Goal: Transaction & Acquisition: Purchase product/service

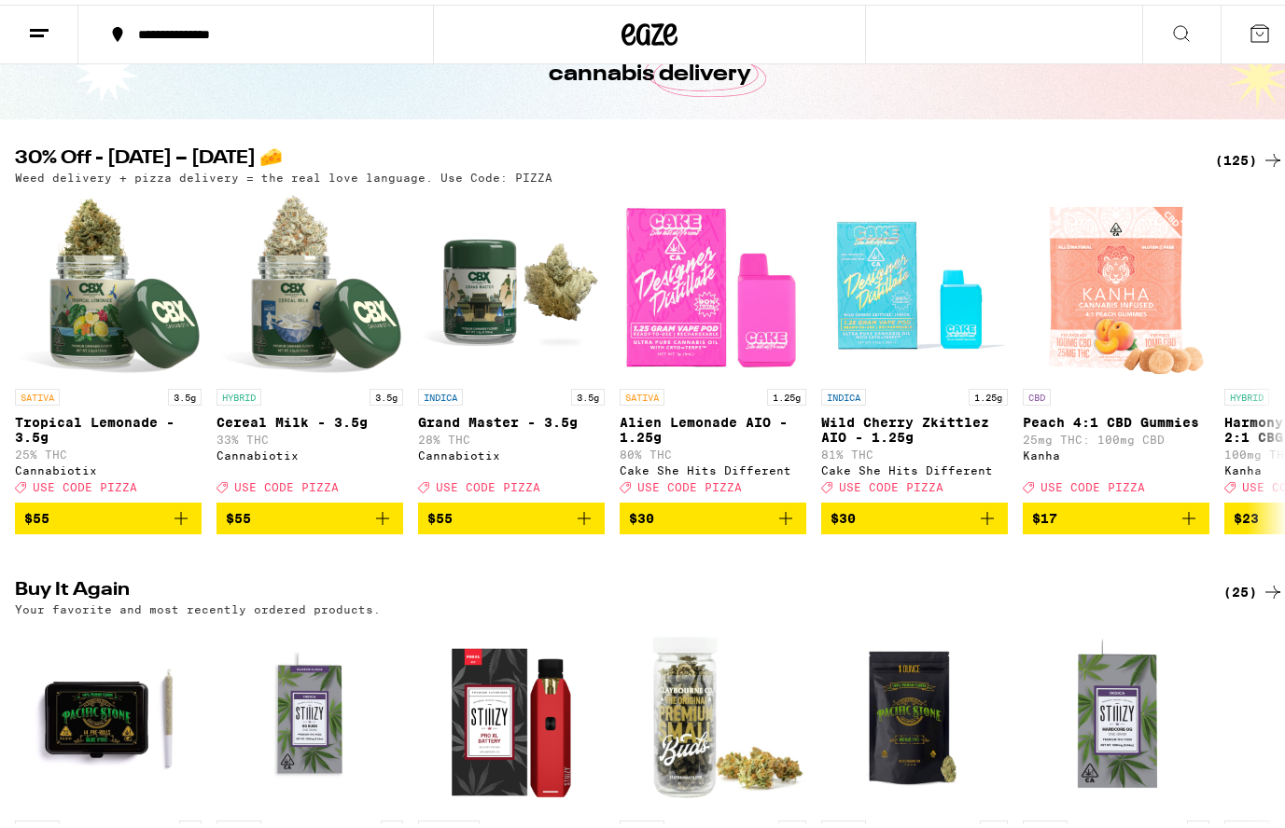
scroll to position [93, 0]
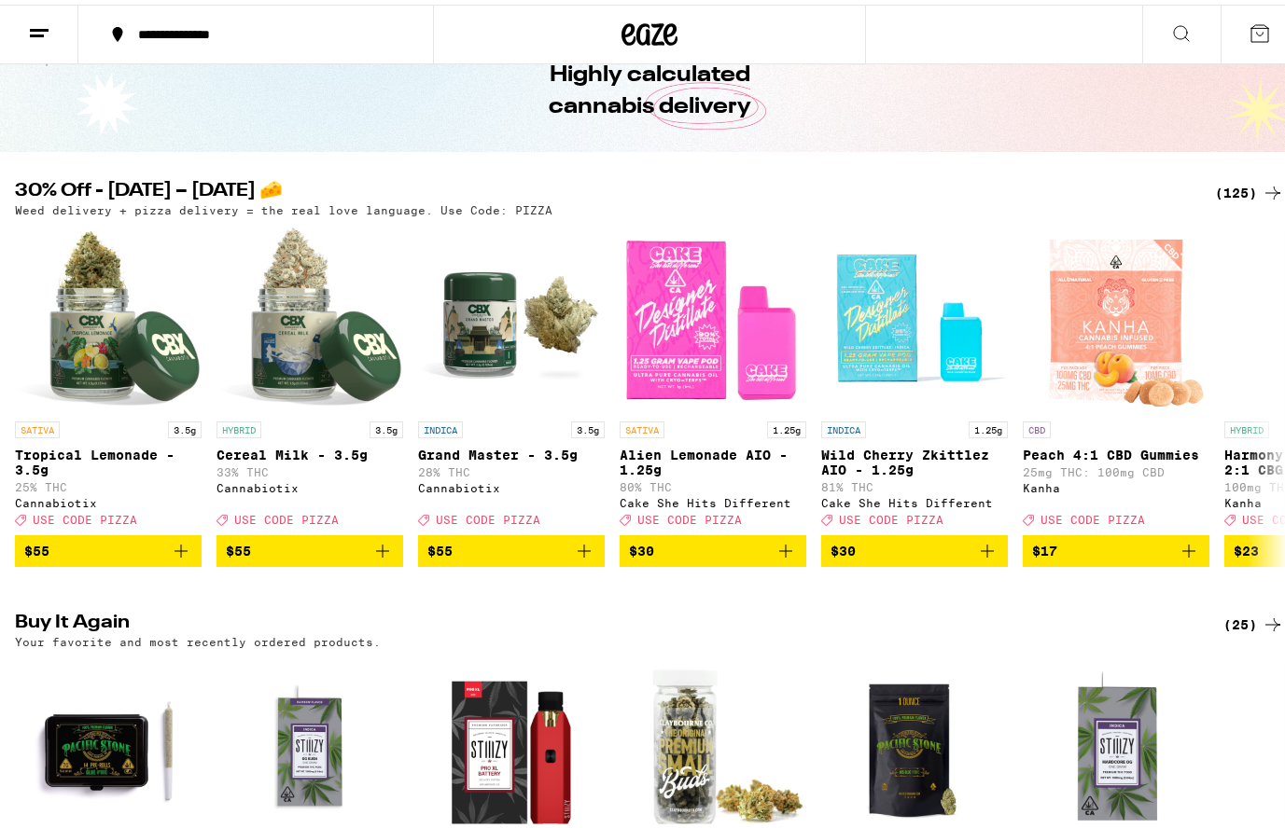
click at [1226, 181] on div "(125)" at bounding box center [1249, 188] width 69 height 22
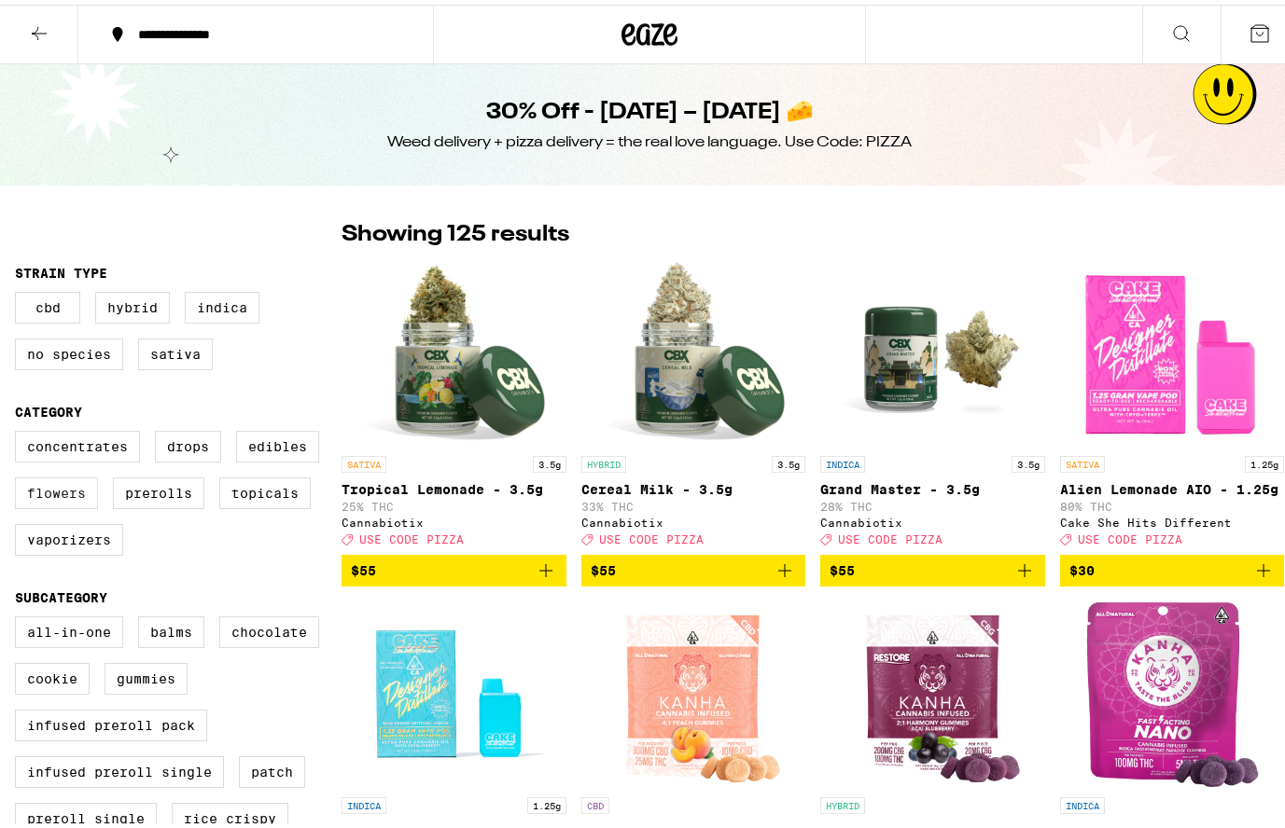
click at [52, 502] on label "Flowers" at bounding box center [56, 489] width 83 height 32
click at [20, 430] on input "Flowers" at bounding box center [19, 429] width 1 height 1
checkbox input "true"
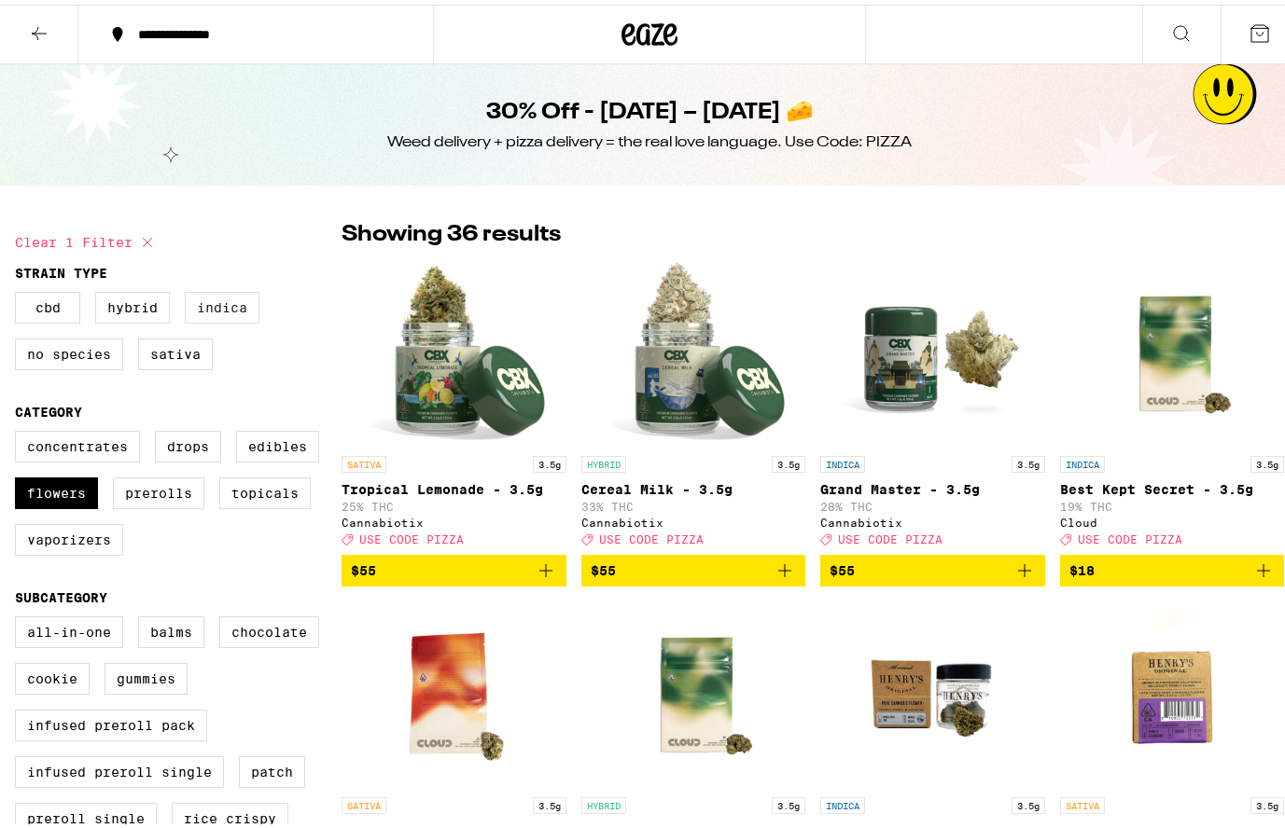
click at [218, 305] on label "Indica" at bounding box center [222, 303] width 75 height 32
click at [20, 291] on input "Indica" at bounding box center [19, 290] width 1 height 1
checkbox input "true"
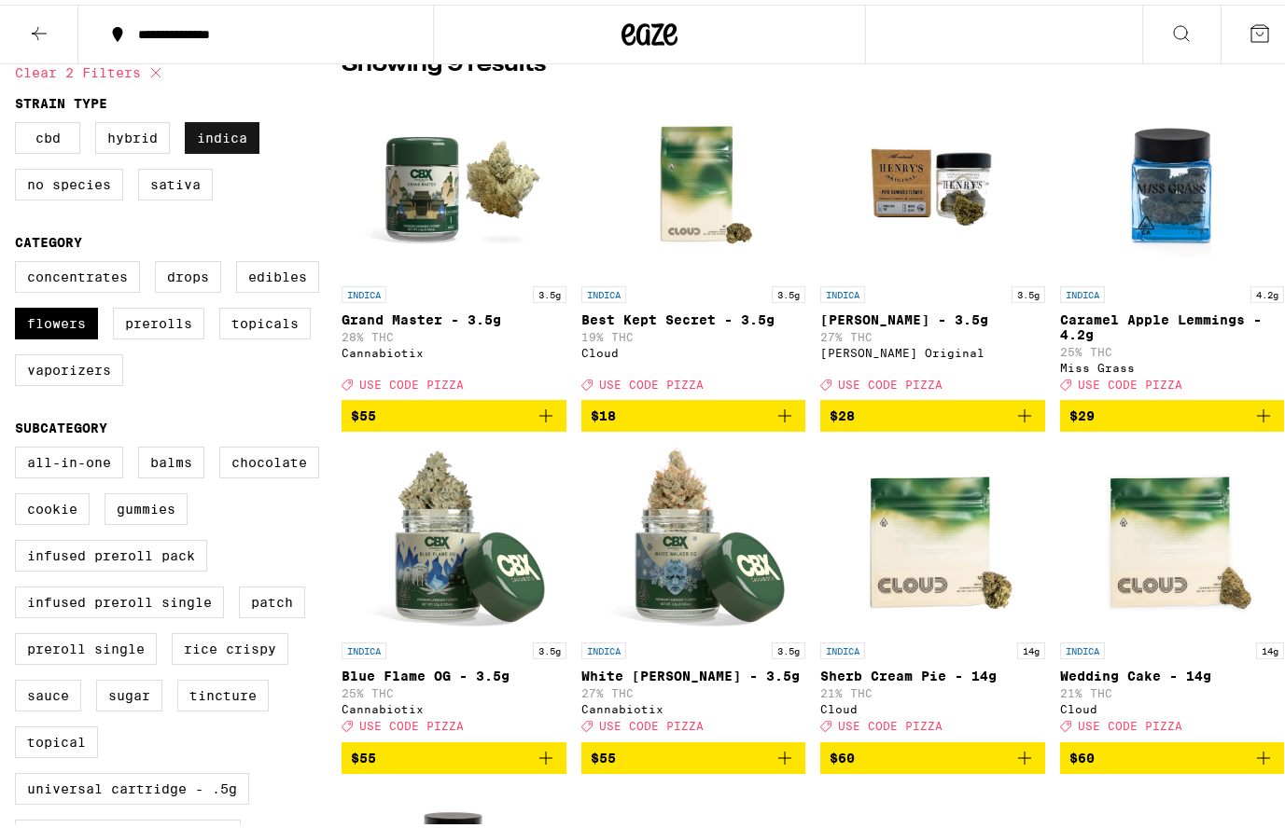
scroll to position [93, 0]
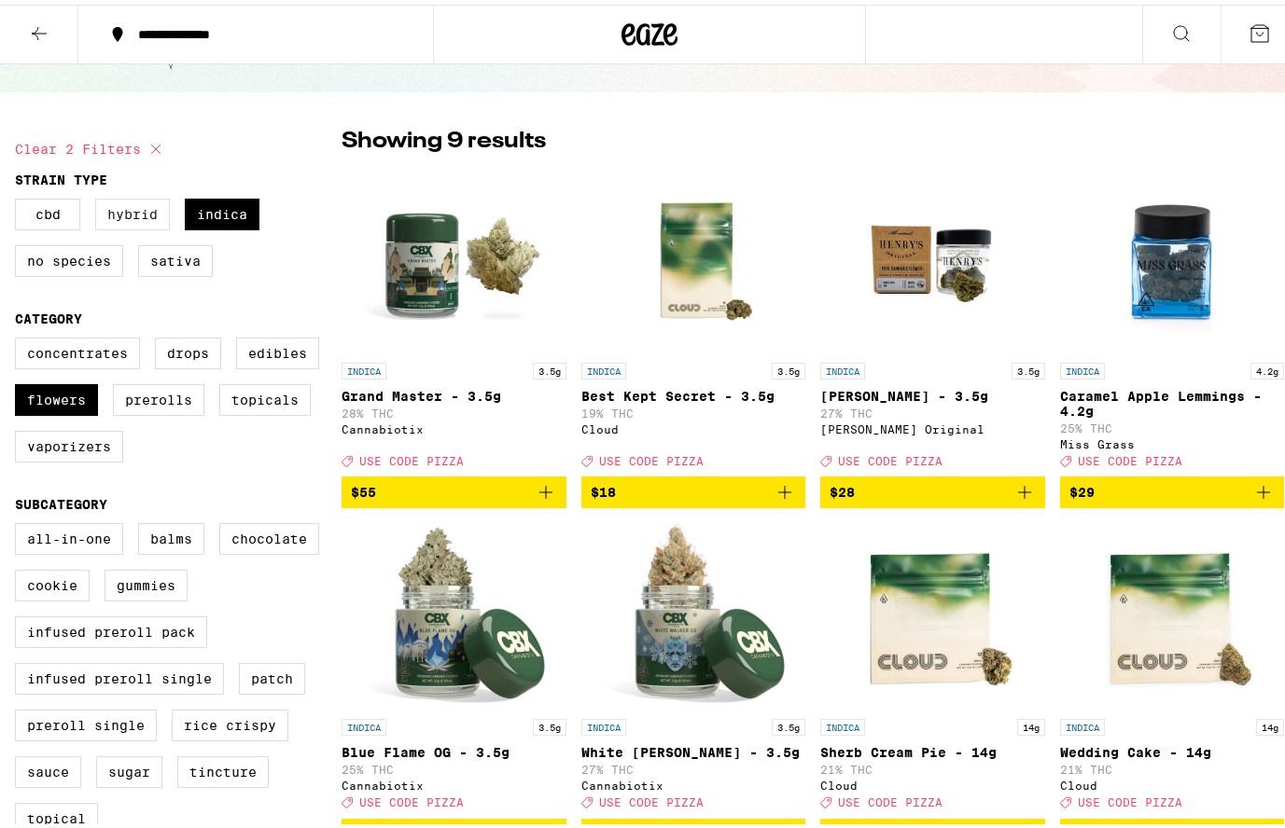
click at [132, 226] on label "Hybrid" at bounding box center [132, 210] width 75 height 32
click at [20, 198] on input "Hybrid" at bounding box center [19, 197] width 1 height 1
checkbox input "true"
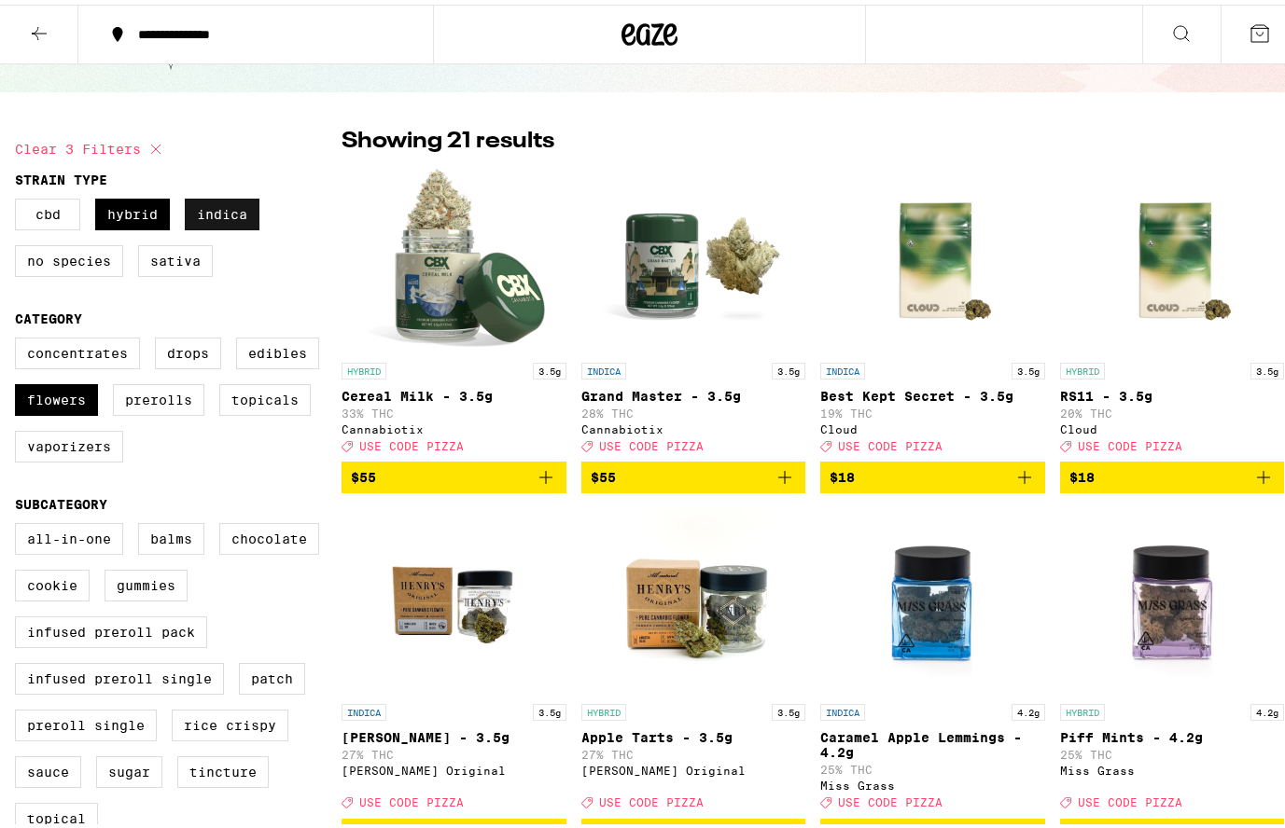
click at [216, 213] on label "Indica" at bounding box center [222, 210] width 75 height 32
click at [20, 198] on input "Indica" at bounding box center [19, 197] width 1 height 1
checkbox input "false"
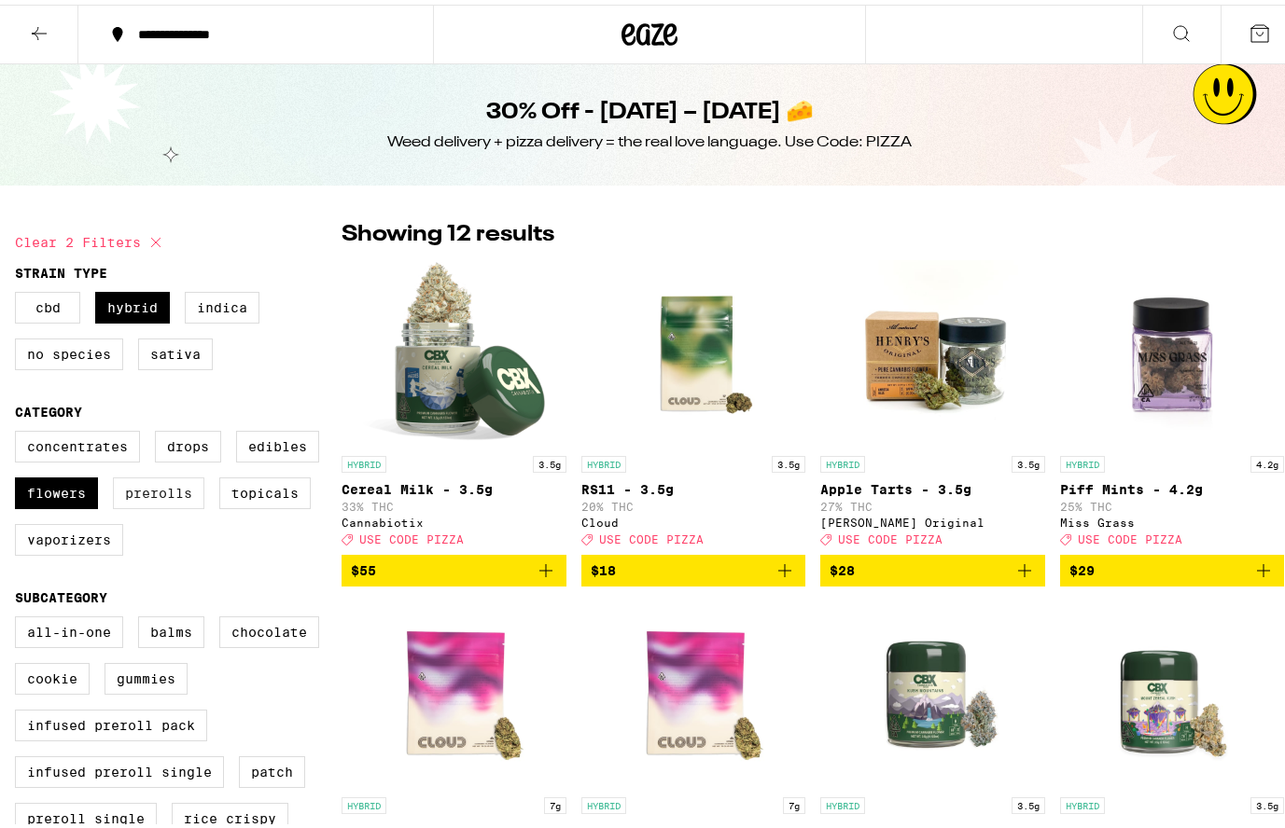
click at [172, 502] on label "Prerolls" at bounding box center [158, 489] width 91 height 32
click at [20, 430] on input "Prerolls" at bounding box center [19, 429] width 1 height 1
checkbox input "true"
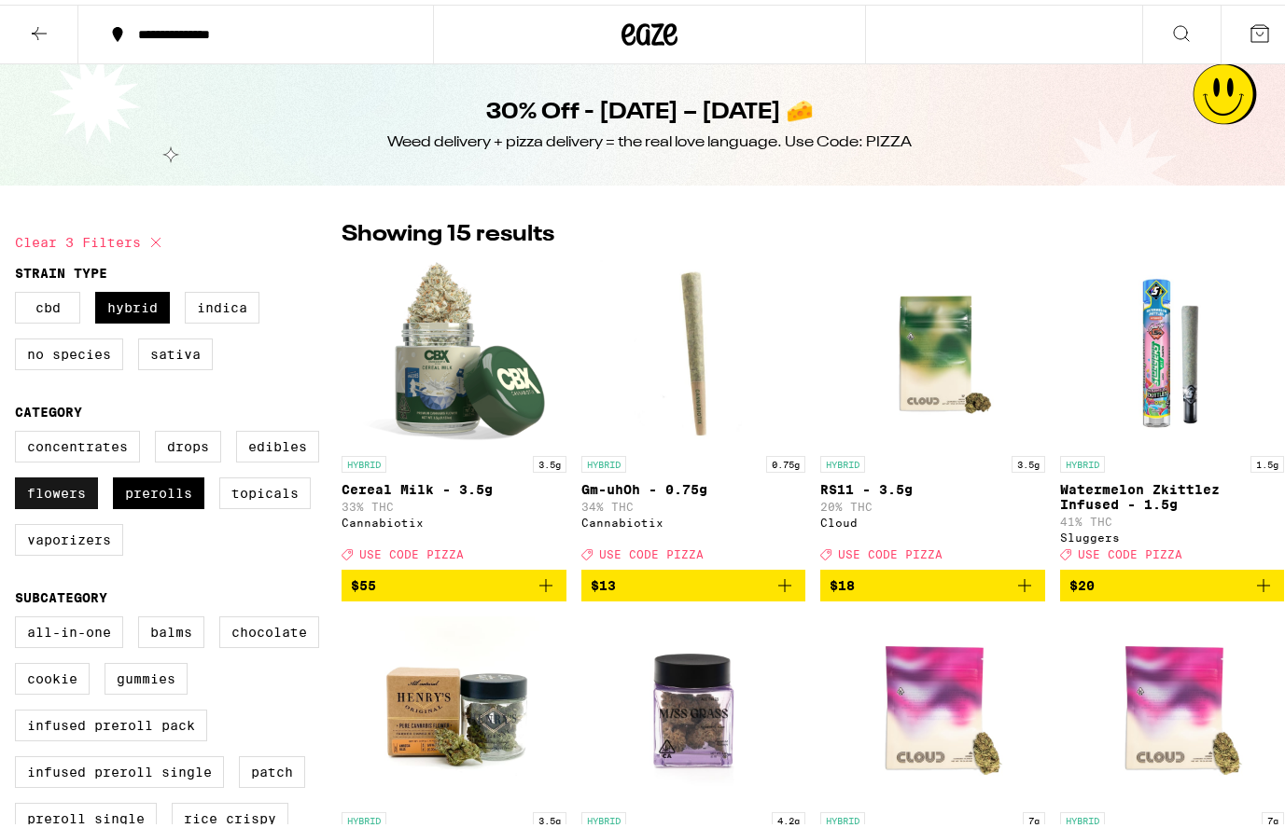
click at [42, 503] on label "Flowers" at bounding box center [56, 489] width 83 height 32
click at [20, 430] on input "Flowers" at bounding box center [19, 429] width 1 height 1
checkbox input "false"
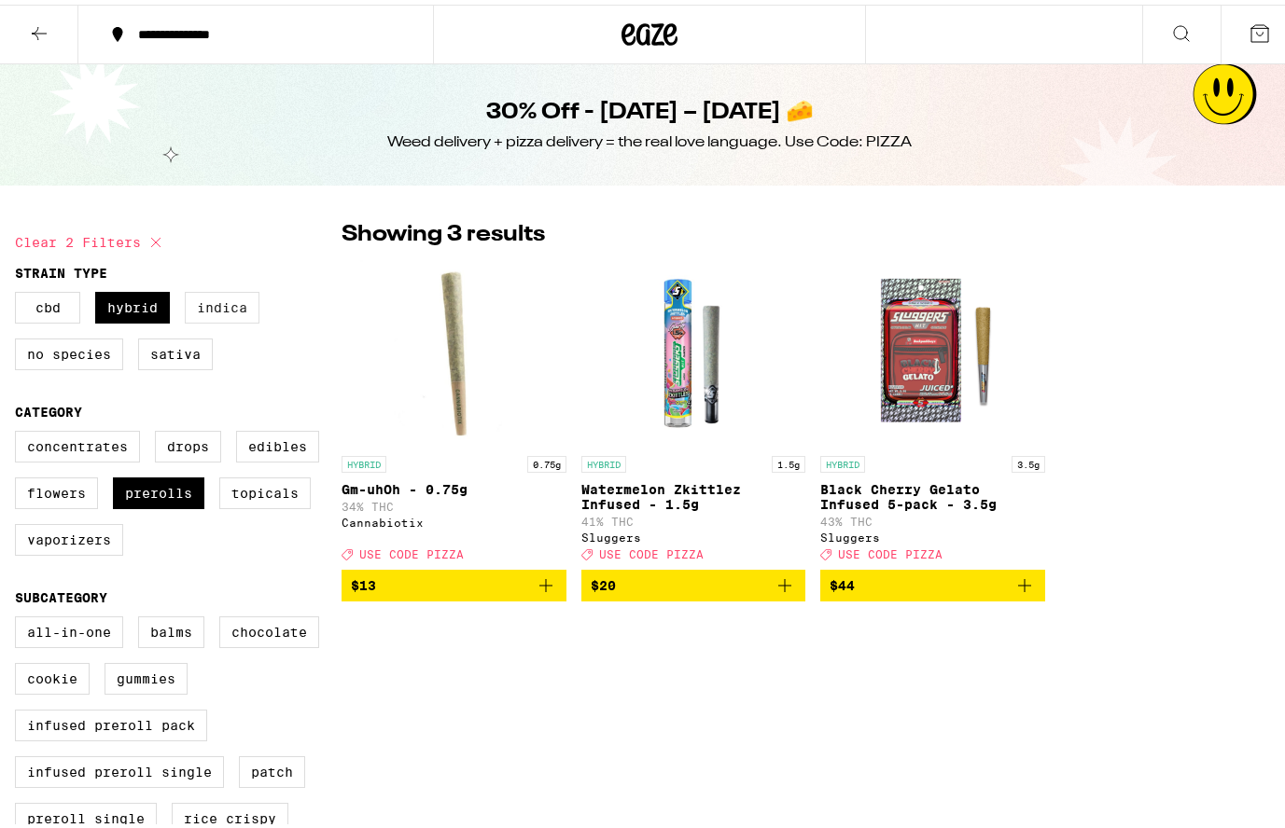
click at [221, 313] on label "Indica" at bounding box center [222, 303] width 75 height 32
click at [20, 291] on input "Indica" at bounding box center [19, 290] width 1 height 1
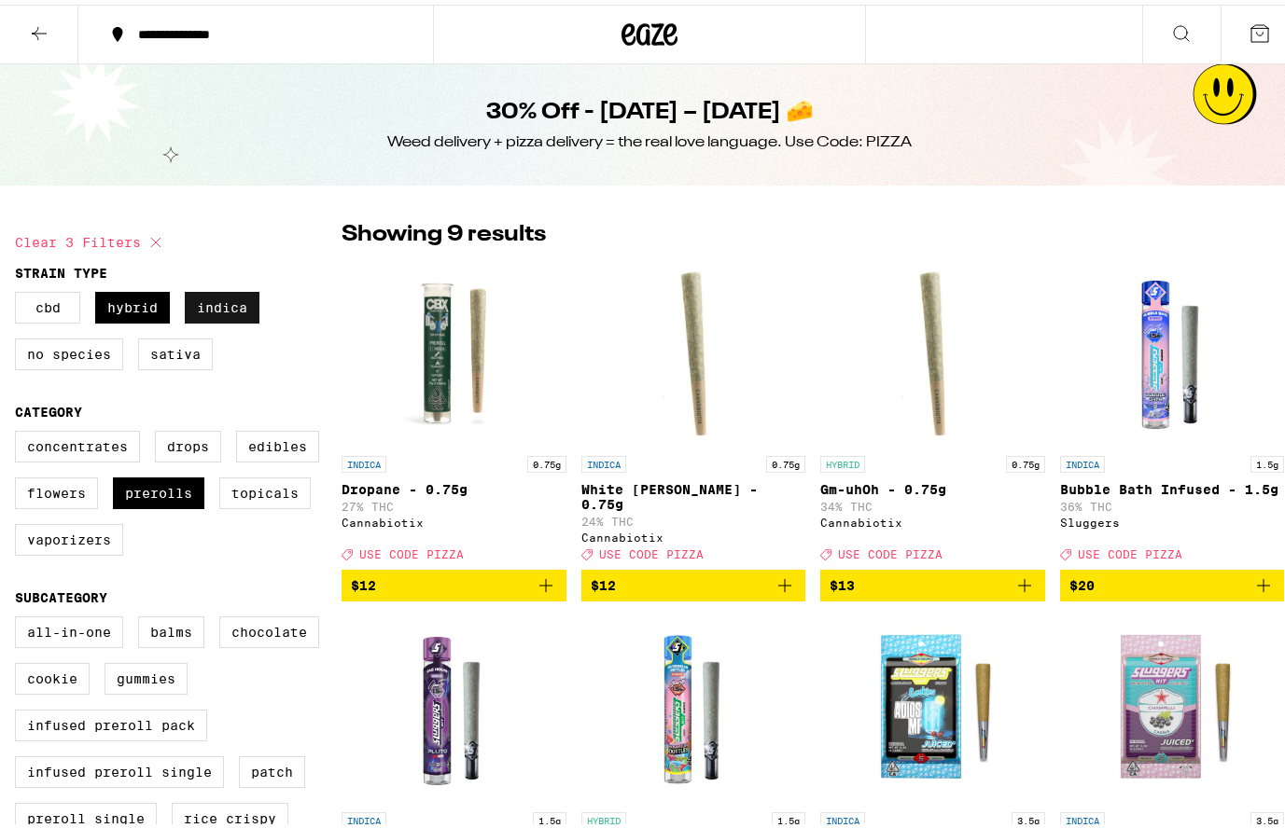
click at [229, 311] on label "Indica" at bounding box center [222, 303] width 75 height 32
click at [20, 291] on input "Indica" at bounding box center [19, 290] width 1 height 1
checkbox input "false"
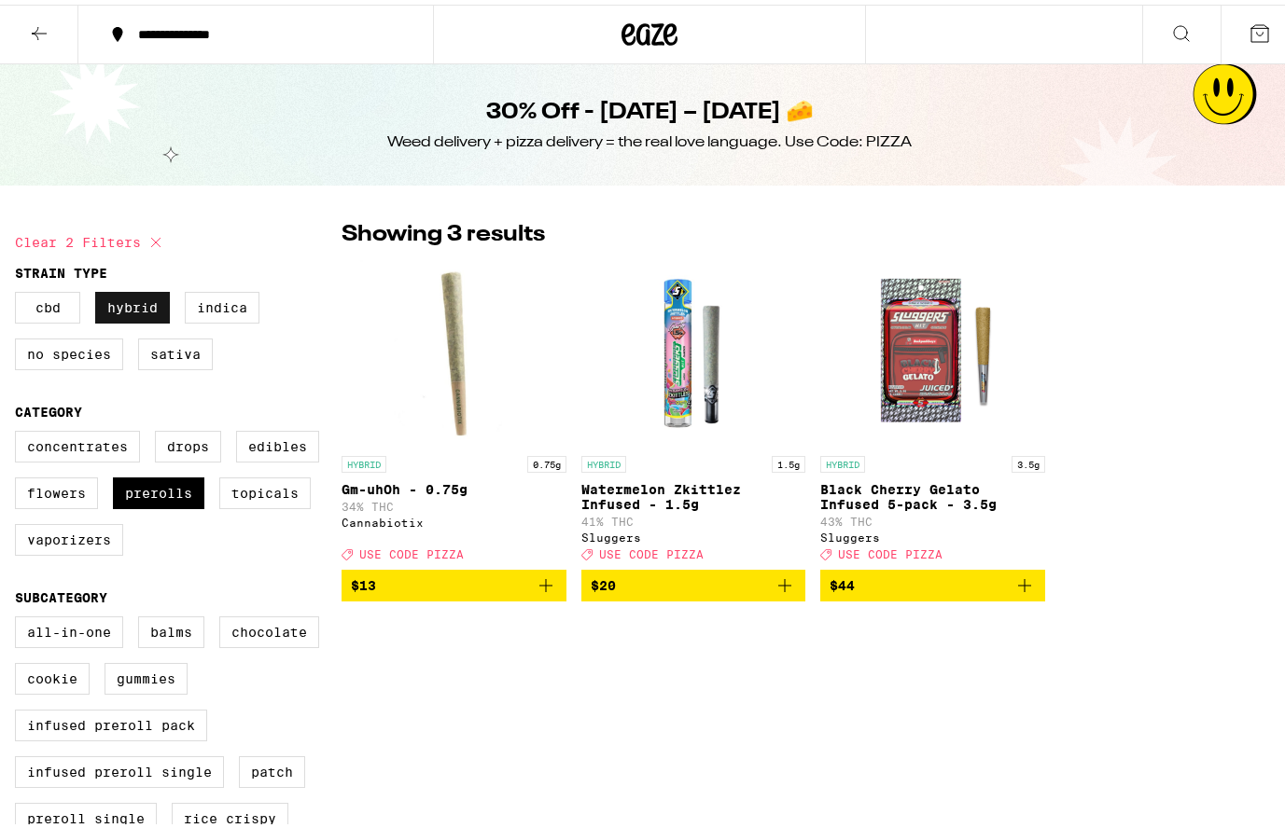
click at [161, 310] on label "Hybrid" at bounding box center [132, 303] width 75 height 32
click at [20, 291] on input "Hybrid" at bounding box center [19, 290] width 1 height 1
checkbox input "false"
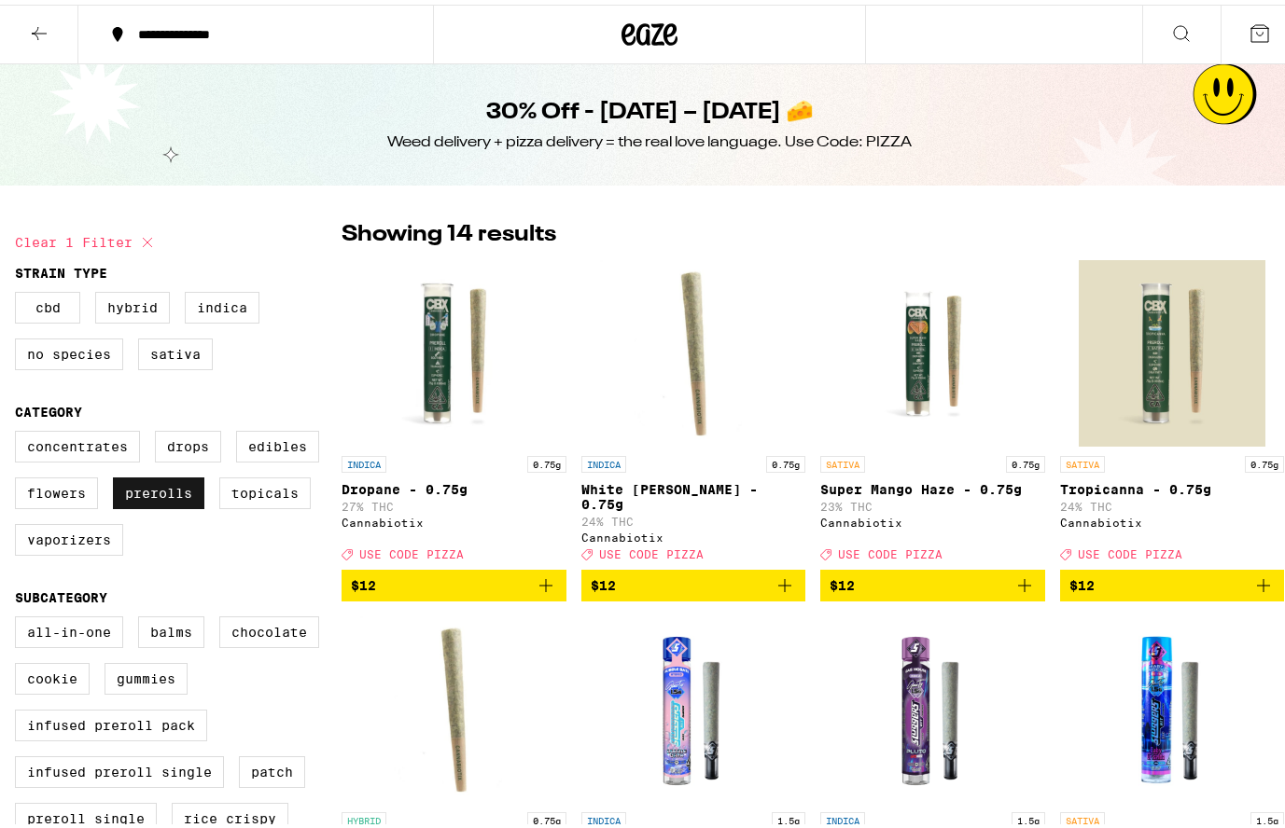
click at [162, 505] on label "Prerolls" at bounding box center [158, 489] width 91 height 32
click at [20, 430] on input "Prerolls" at bounding box center [19, 429] width 1 height 1
checkbox input "false"
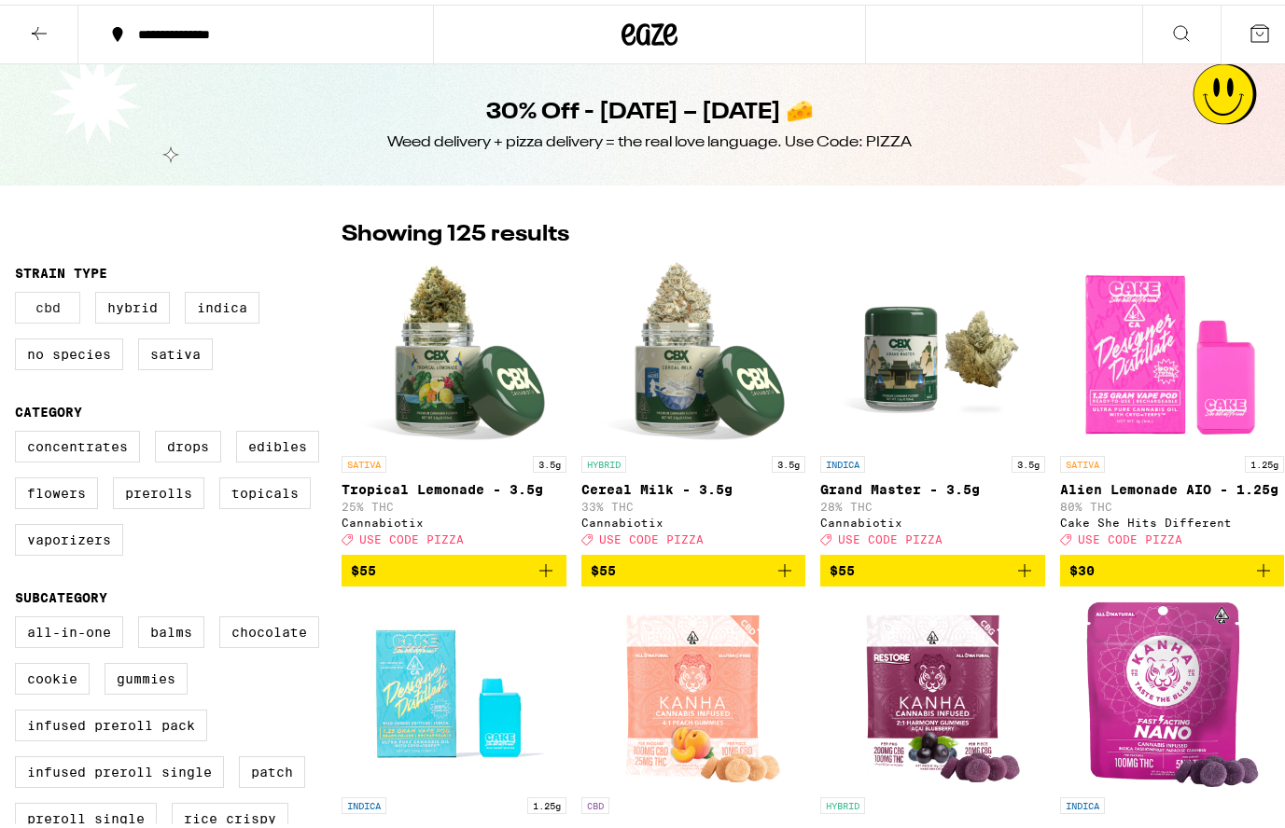
click at [36, 299] on label "CBD" at bounding box center [47, 303] width 65 height 32
click at [20, 291] on input "CBD" at bounding box center [19, 290] width 1 height 1
checkbox input "true"
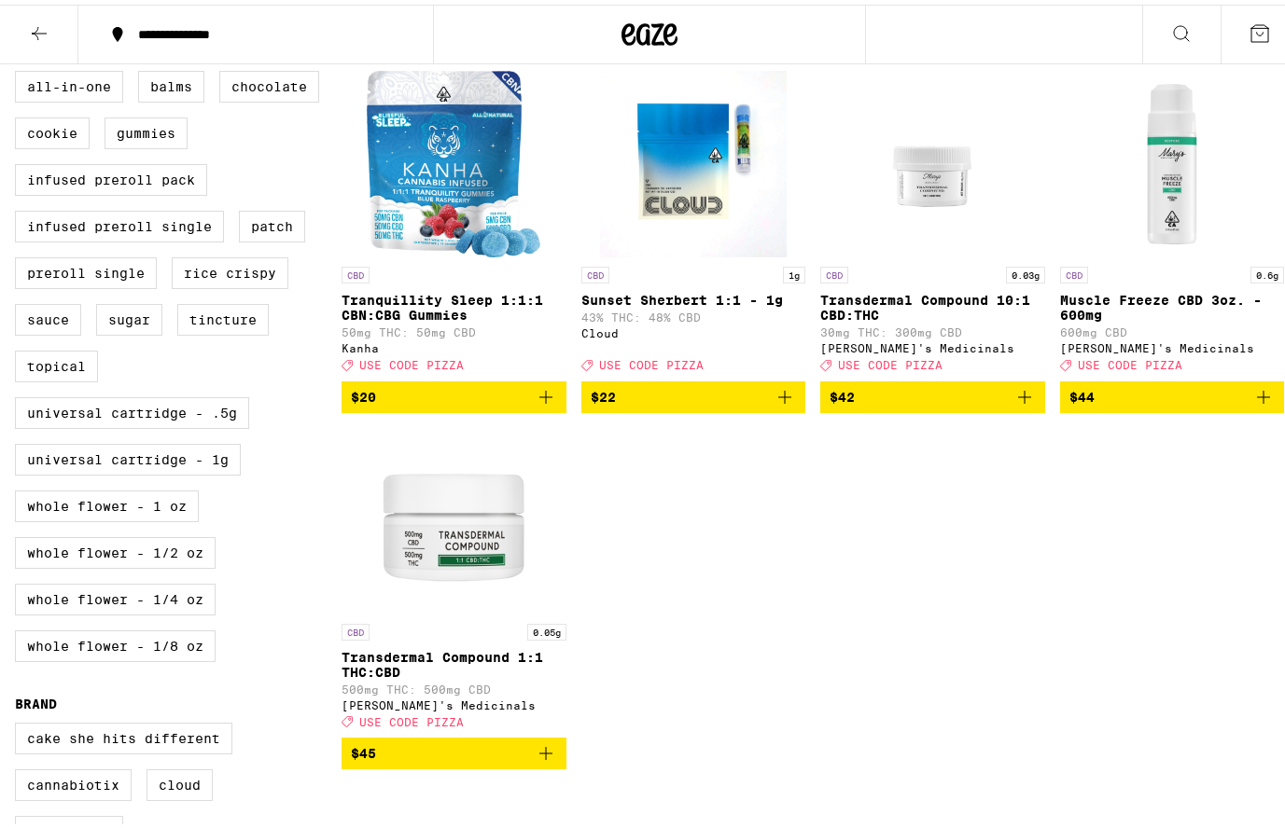
scroll to position [560, 0]
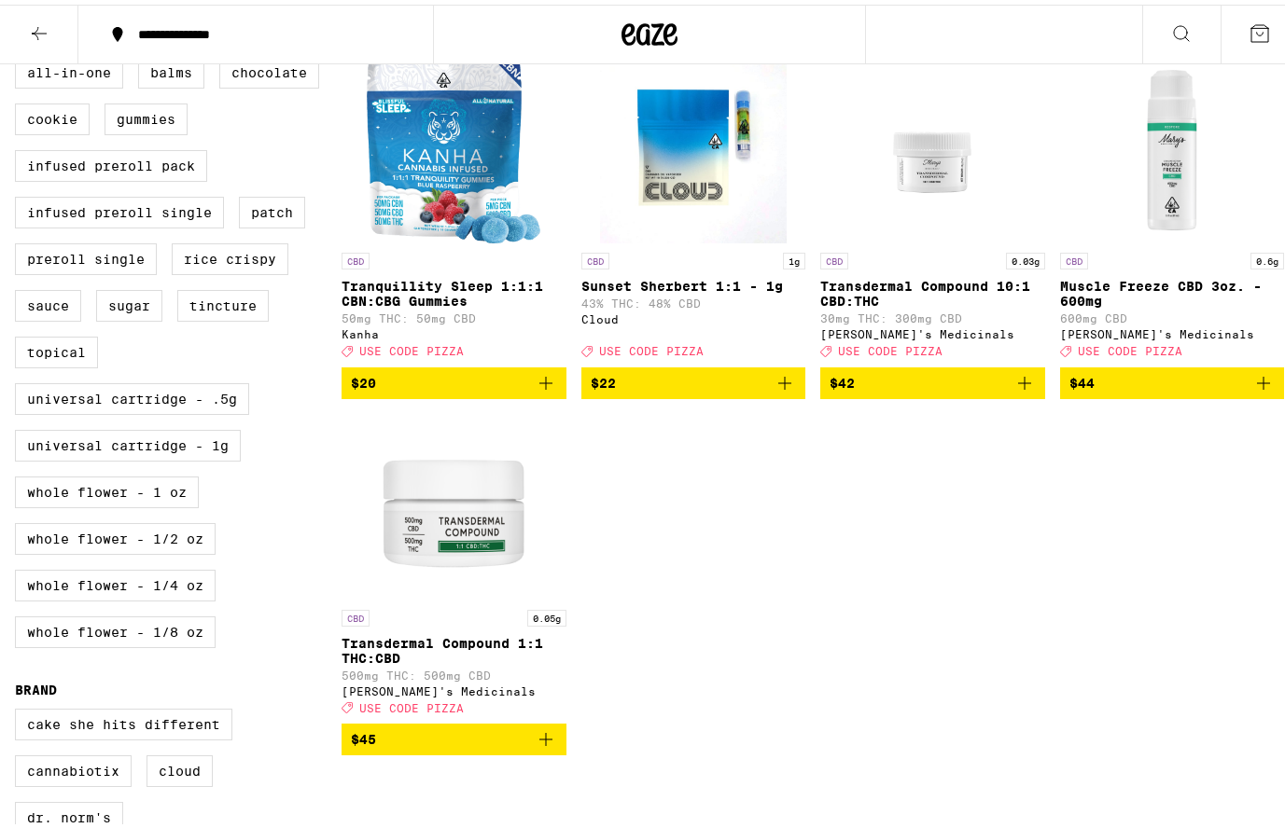
click at [1108, 298] on p "Muscle Freeze CBD 3oz. - 600mg" at bounding box center [1172, 289] width 225 height 30
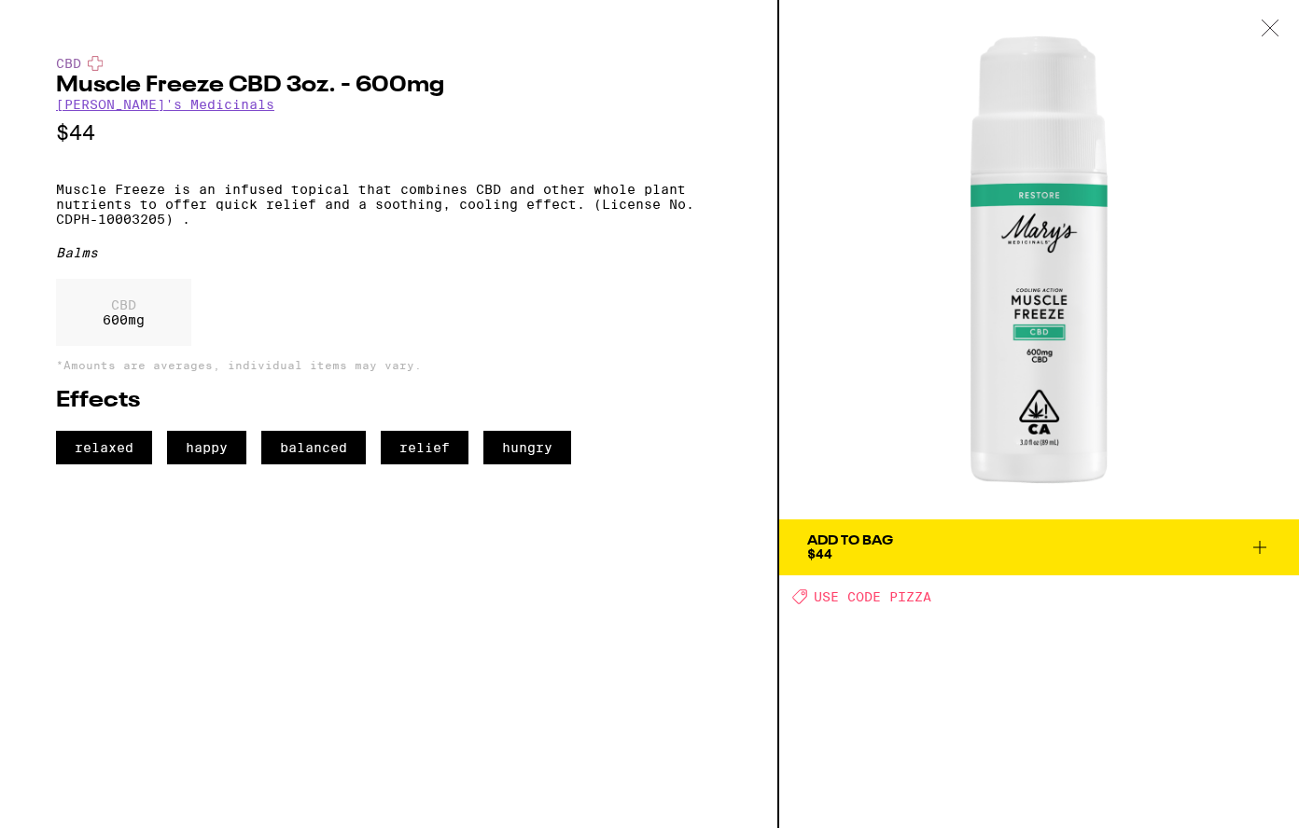
click at [1267, 29] on icon at bounding box center [1269, 28] width 19 height 17
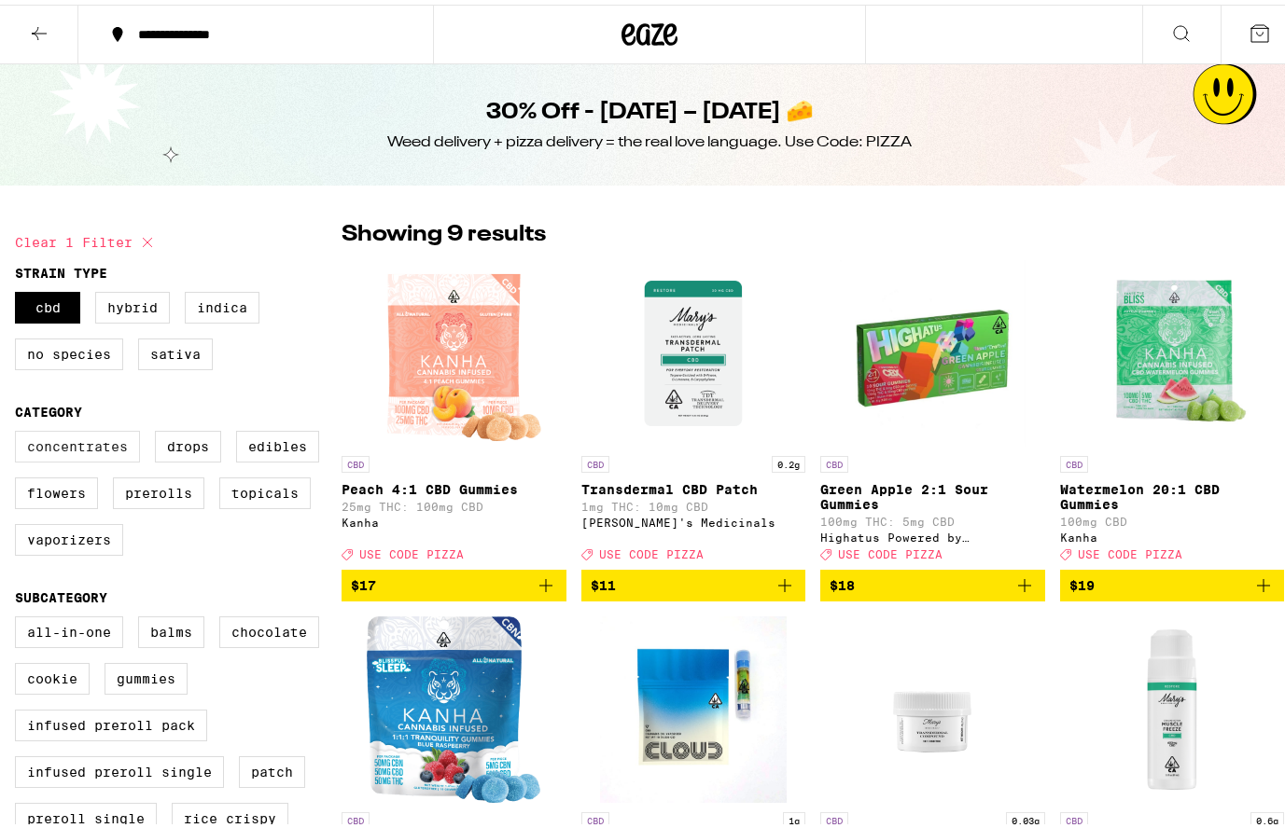
click at [86, 447] on label "Concentrates" at bounding box center [77, 442] width 125 height 32
click at [20, 430] on input "Concentrates" at bounding box center [19, 429] width 1 height 1
checkbox input "true"
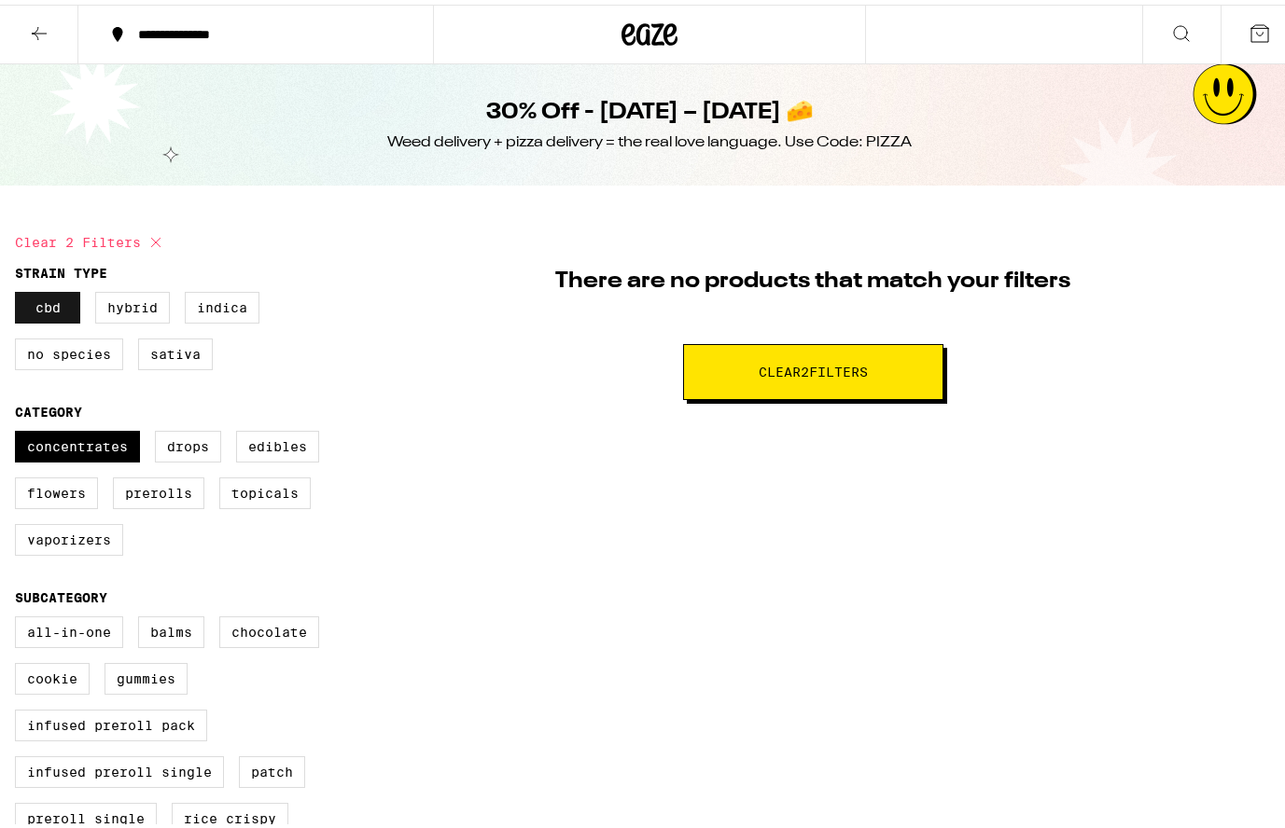
click at [48, 316] on label "CBD" at bounding box center [47, 303] width 65 height 32
click at [20, 291] on input "CBD" at bounding box center [19, 290] width 1 height 1
checkbox input "false"
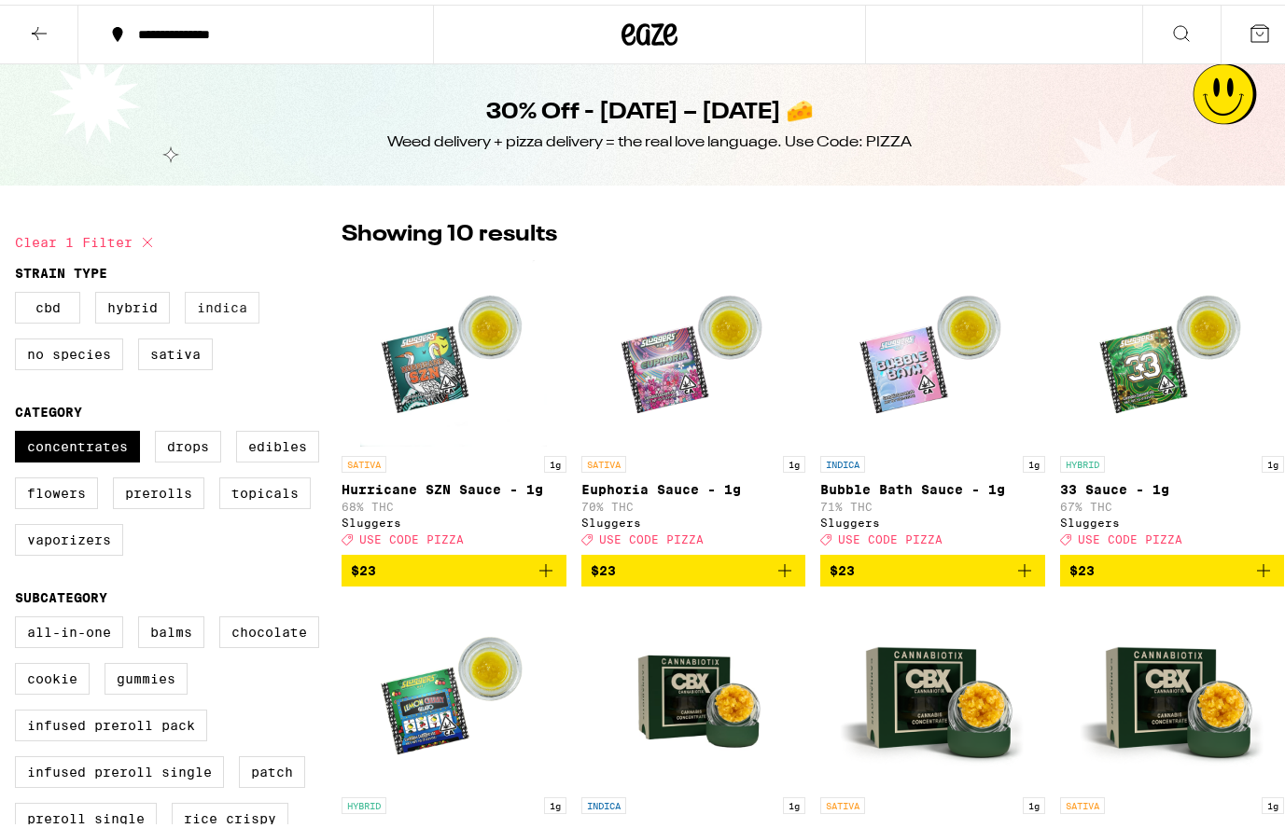
click at [215, 311] on label "Indica" at bounding box center [222, 303] width 75 height 32
click at [20, 291] on input "Indica" at bounding box center [19, 290] width 1 height 1
checkbox input "true"
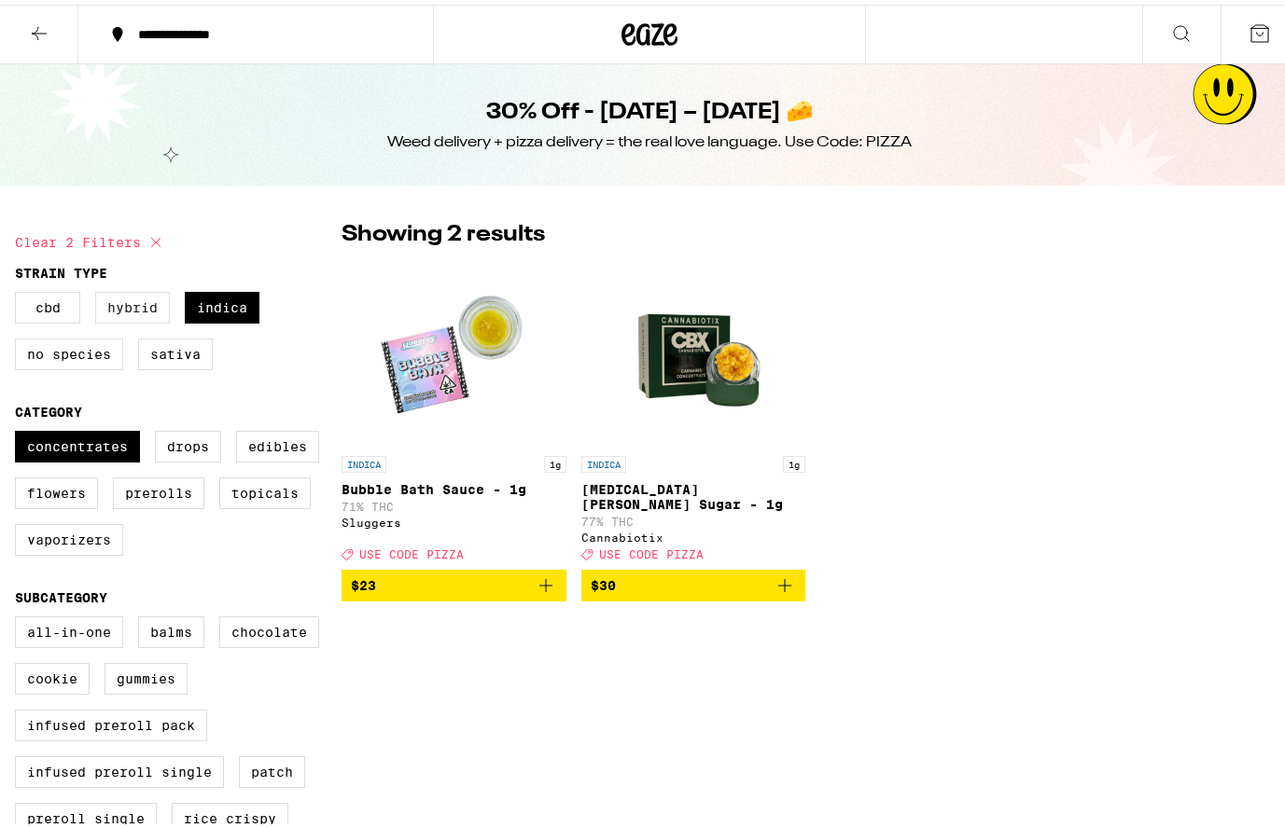
click at [143, 315] on label "Hybrid" at bounding box center [132, 303] width 75 height 32
click at [20, 291] on input "Hybrid" at bounding box center [19, 290] width 1 height 1
checkbox input "true"
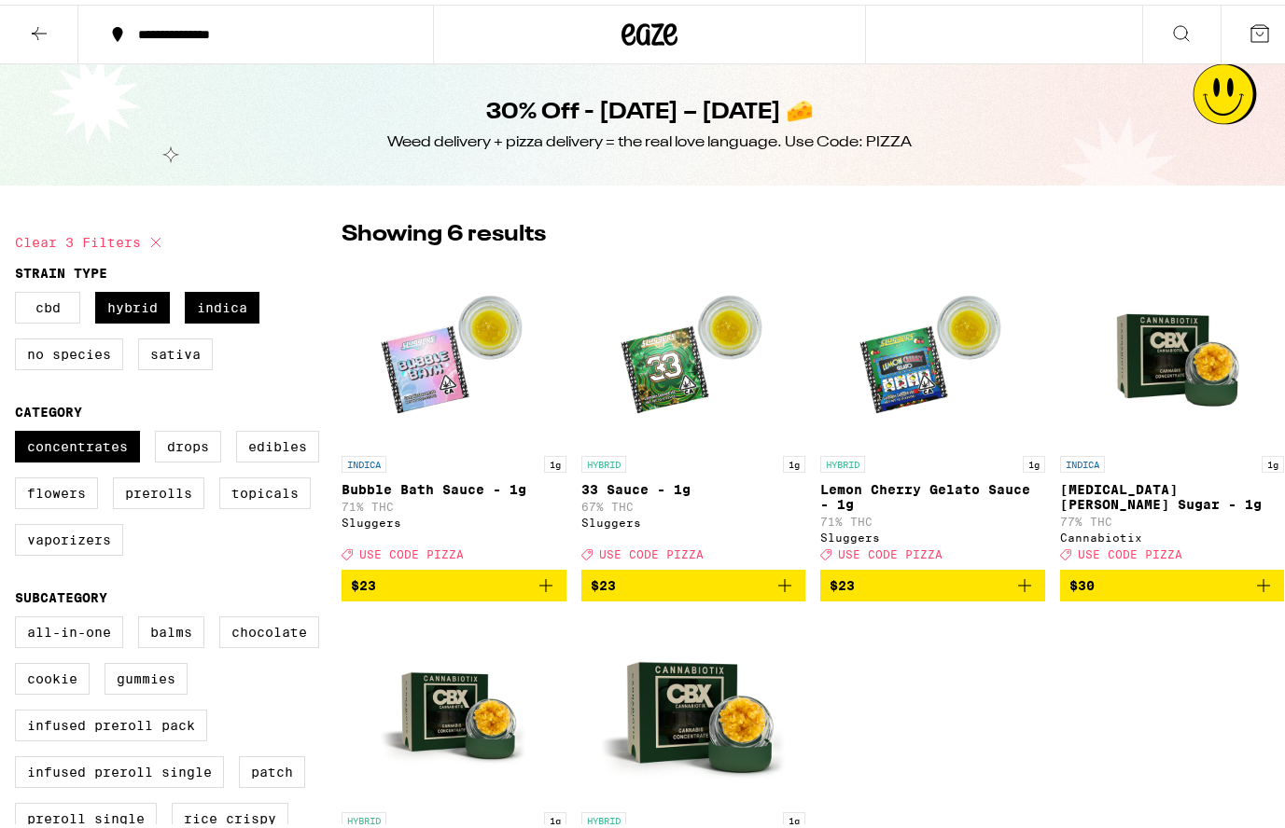
click at [32, 23] on icon at bounding box center [39, 29] width 22 height 22
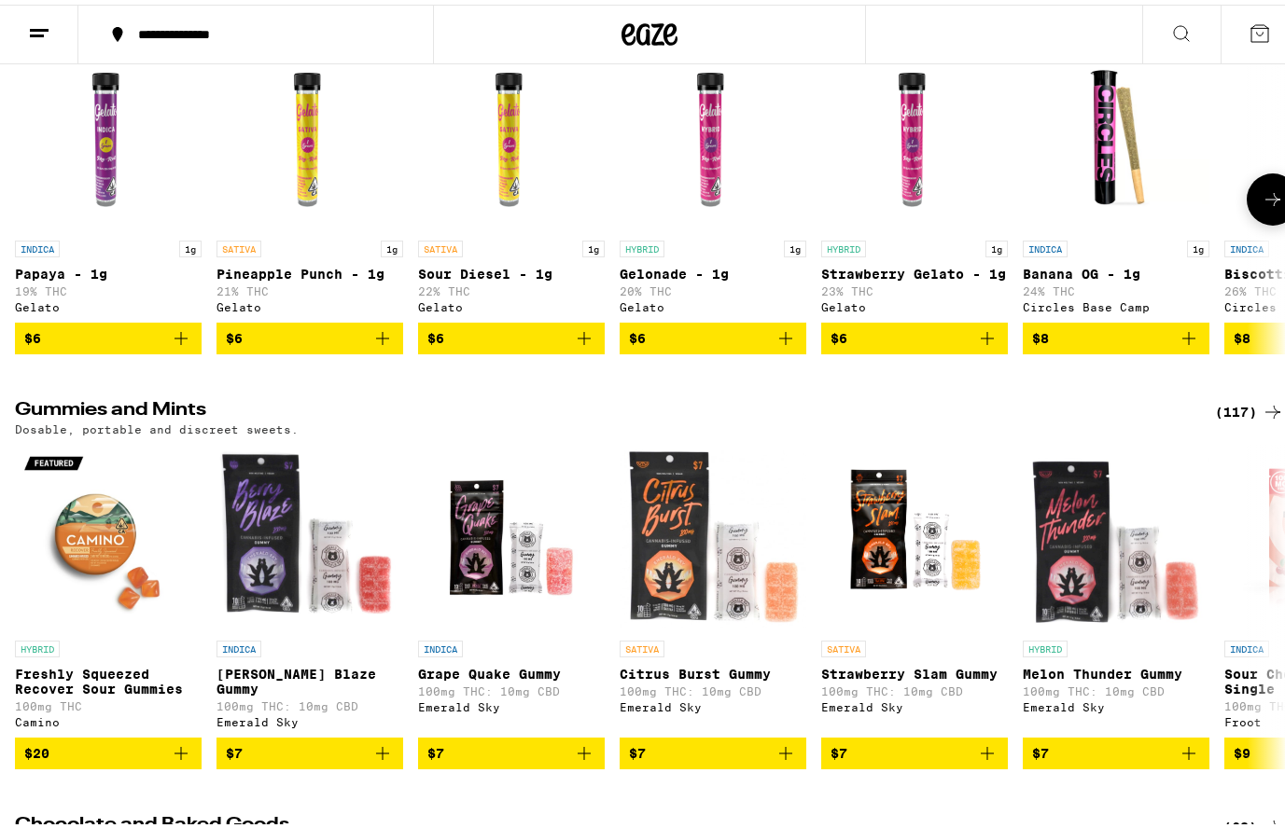
scroll to position [4665, 0]
